Goal: Check status: Check status

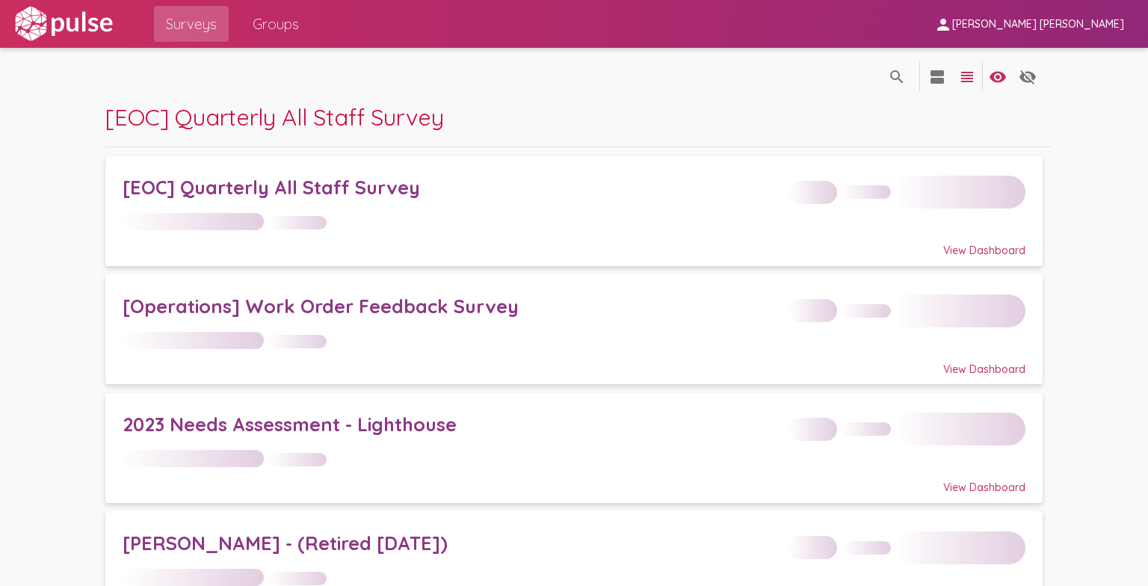
click at [1119, 3] on div "person [PERSON_NAME] [PERSON_NAME]" at bounding box center [1029, 24] width 214 height 48
